Goal: Complete application form

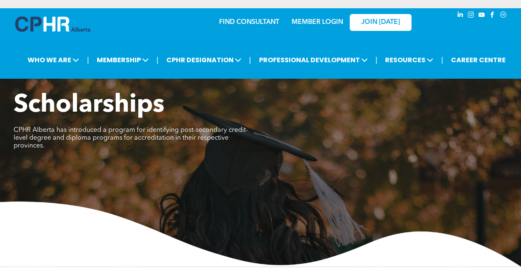
click at [330, 22] on link "MEMBER LOGIN" at bounding box center [318, 22] width 52 height 7
click at [364, 28] on link "JOIN [DATE]" at bounding box center [381, 22] width 62 height 17
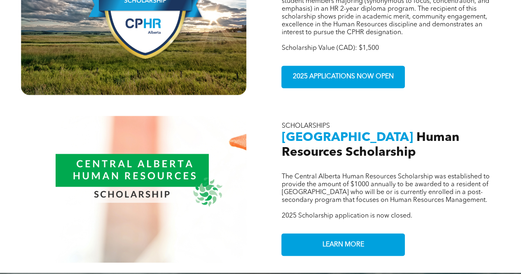
scroll to position [453, 0]
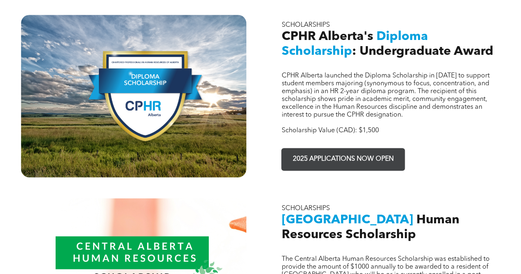
click at [323, 151] on span "2025 APPLICATIONS NOW OPEN" at bounding box center [343, 159] width 107 height 16
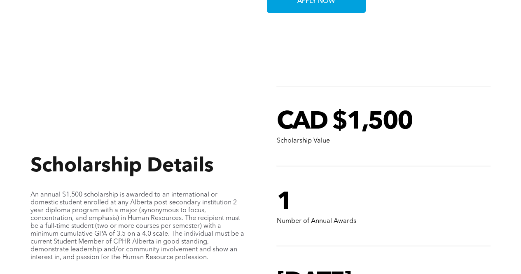
scroll to position [659, 0]
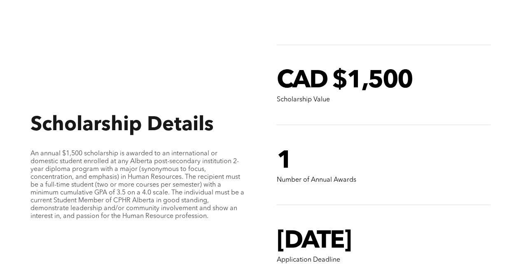
click at [297, 133] on div at bounding box center [383, 125] width 214 height 42
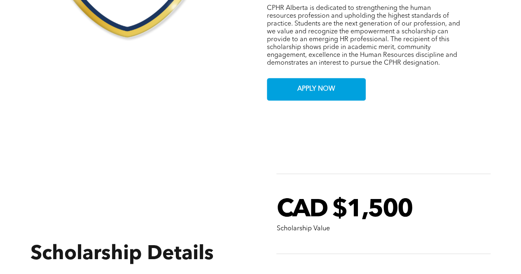
scroll to position [494, 0]
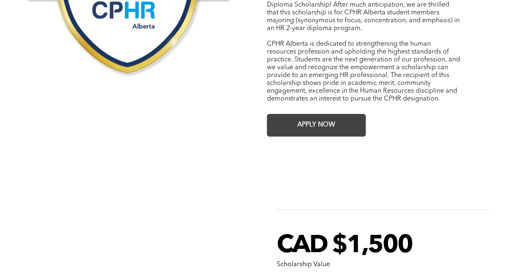
click at [300, 117] on span "APPLY NOW" at bounding box center [317, 125] width 44 height 16
